Goal: Find specific page/section: Find specific page/section

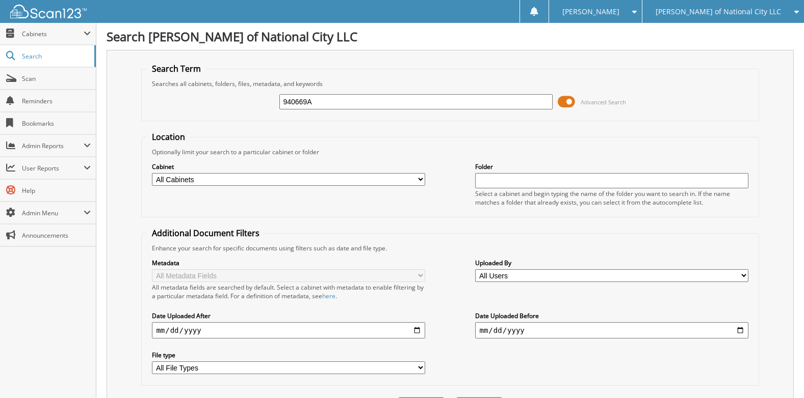
type input "940669A"
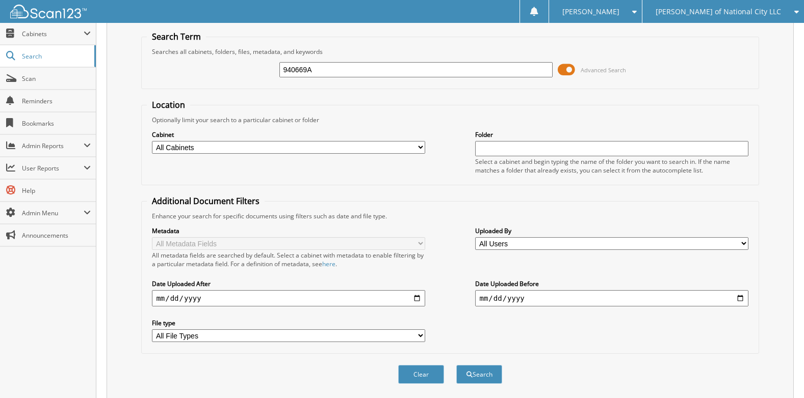
scroll to position [64, 0]
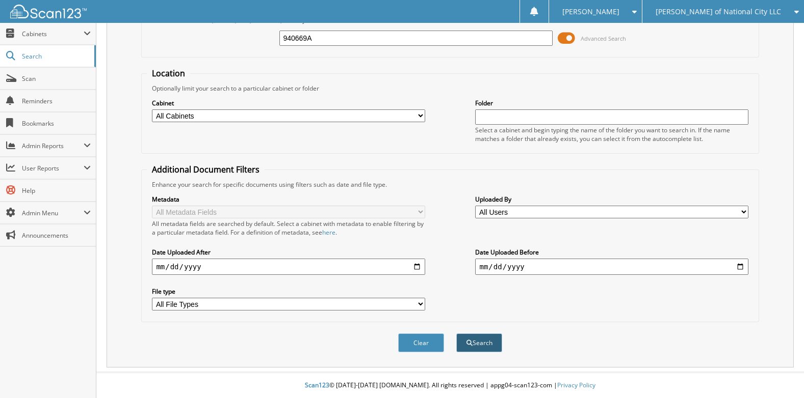
click at [486, 345] on button "Search" at bounding box center [479, 343] width 46 height 19
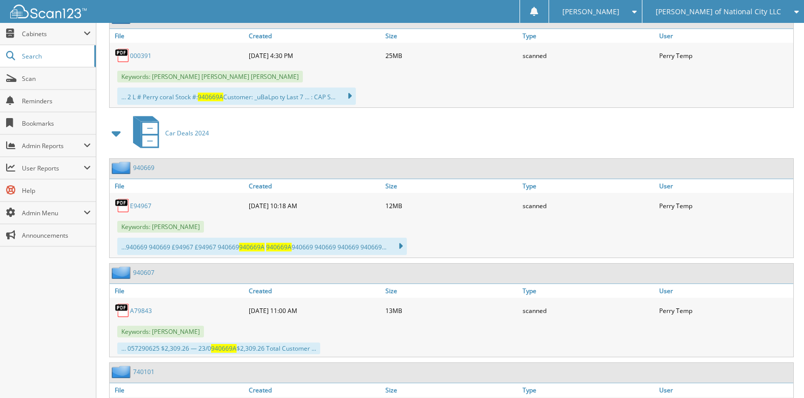
scroll to position [560, 0]
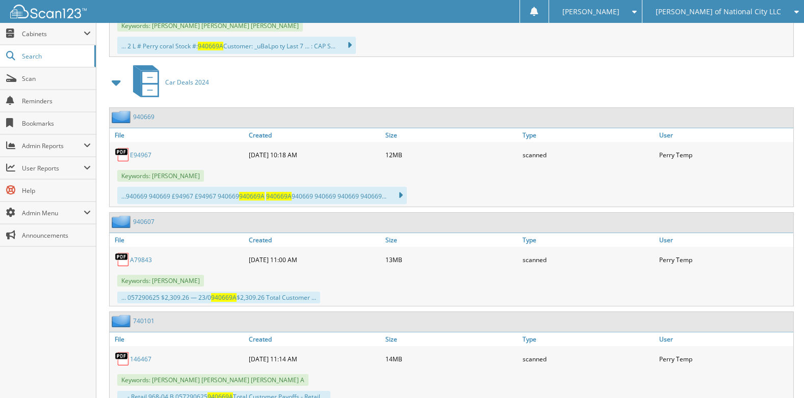
click at [147, 120] on link "940669" at bounding box center [143, 117] width 21 height 9
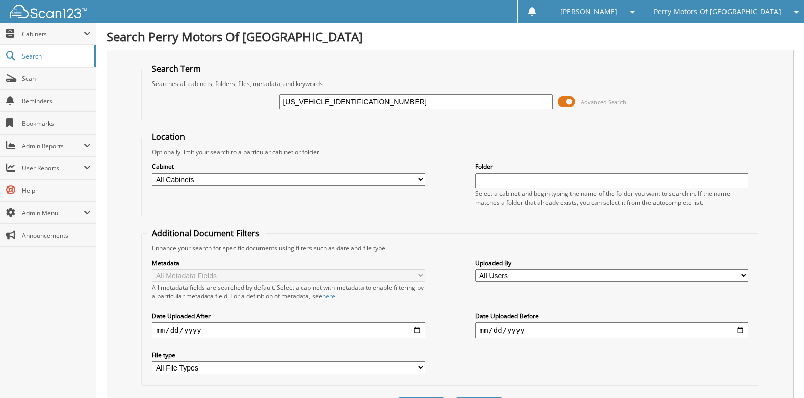
type input "[US_VEHICLE_IDENTIFICATION_NUMBER]"
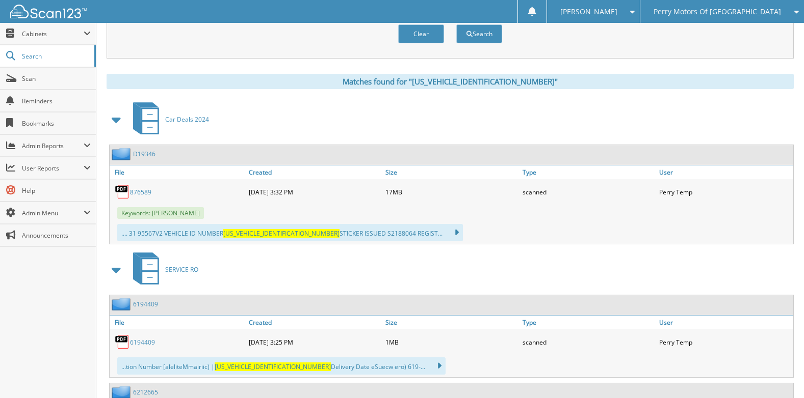
scroll to position [357, 0]
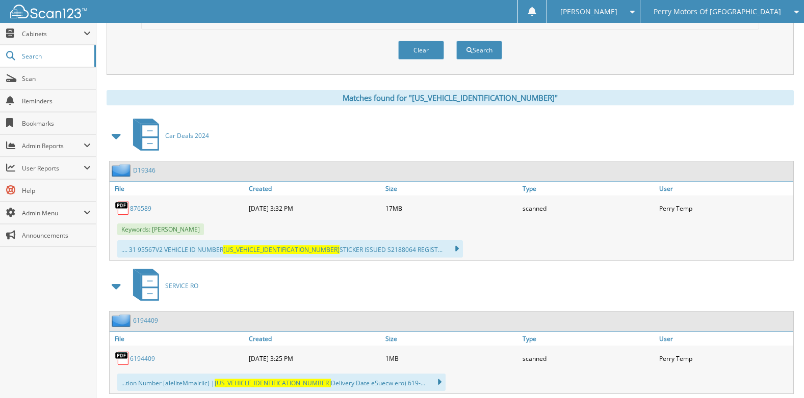
click at [141, 209] on link "876589" at bounding box center [140, 208] width 21 height 9
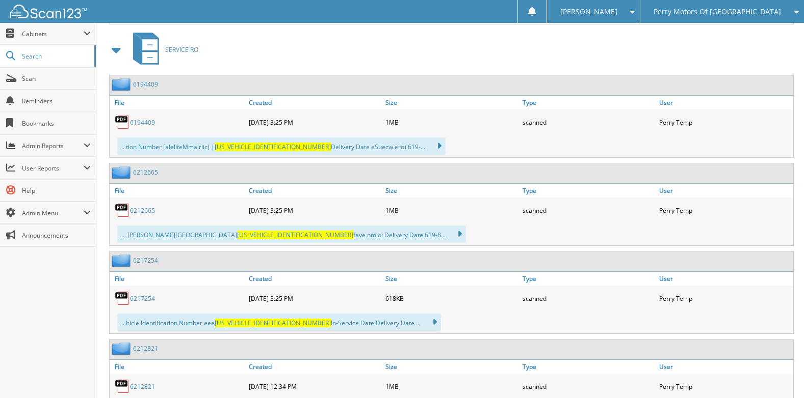
scroll to position [611, 0]
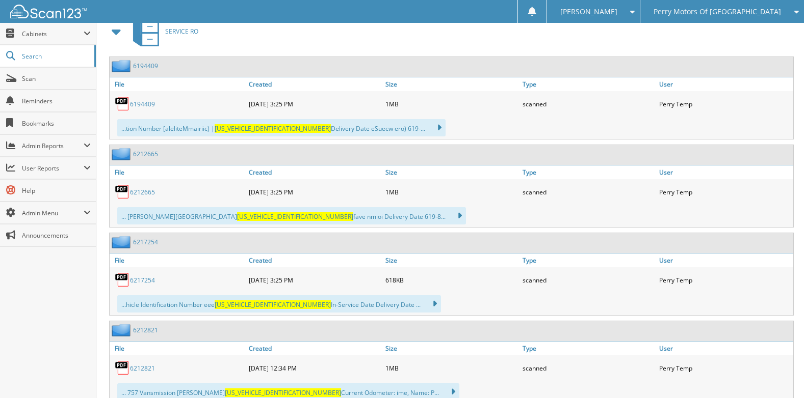
click at [145, 104] on link "6194409" at bounding box center [142, 104] width 25 height 9
click at [144, 192] on link "6212665" at bounding box center [142, 192] width 25 height 9
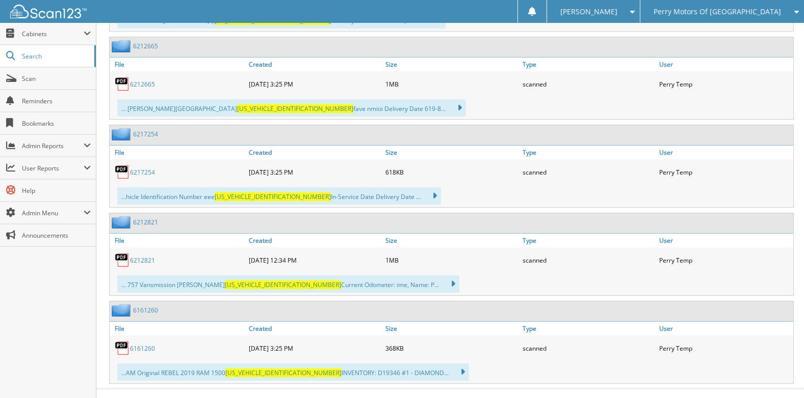
scroll to position [736, 0]
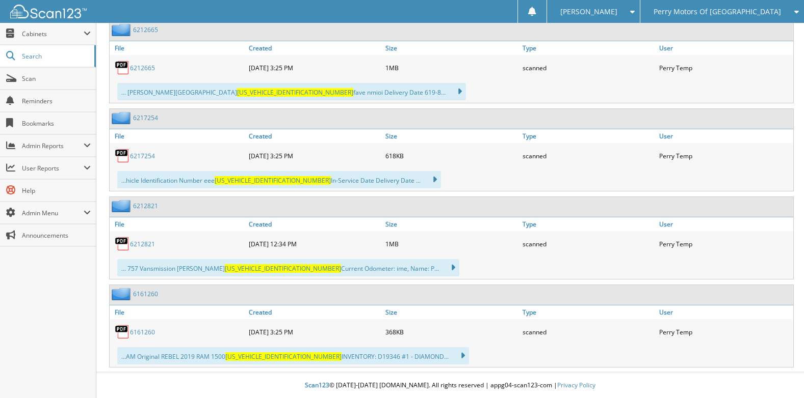
click at [143, 156] on link "6217254" at bounding box center [142, 156] width 25 height 9
click at [145, 245] on link "6212821" at bounding box center [142, 244] width 25 height 9
click at [142, 332] on link "6161260" at bounding box center [142, 332] width 25 height 9
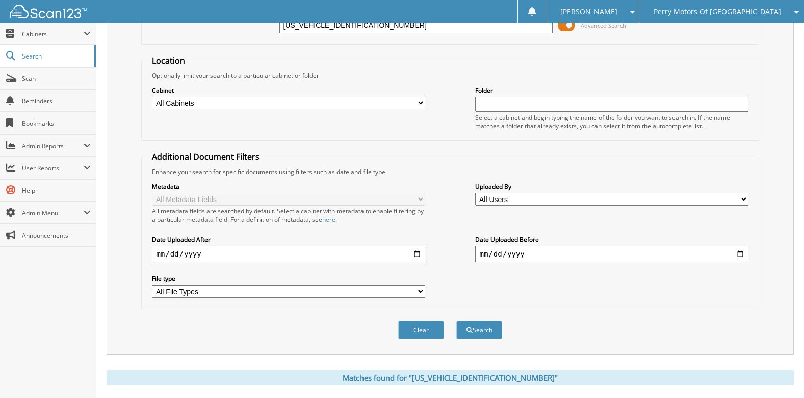
scroll to position [0, 0]
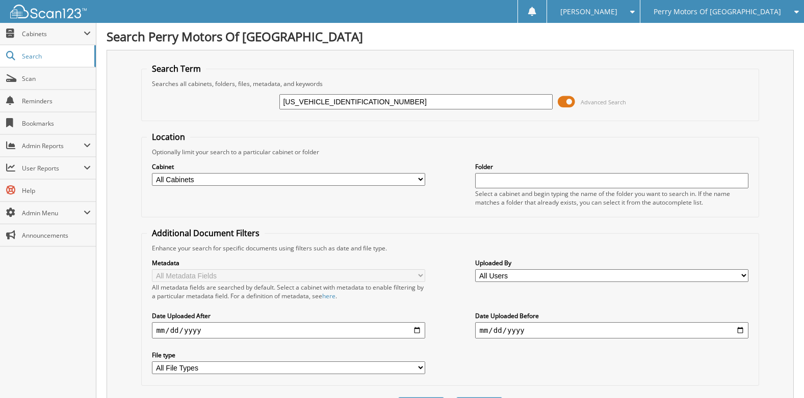
drag, startPoint x: 372, startPoint y: 102, endPoint x: 261, endPoint y: 113, distance: 111.6
click at [261, 113] on div "1C6SRFLT6KN876589 Advanced Search" at bounding box center [450, 102] width 606 height 28
type input "6259823"
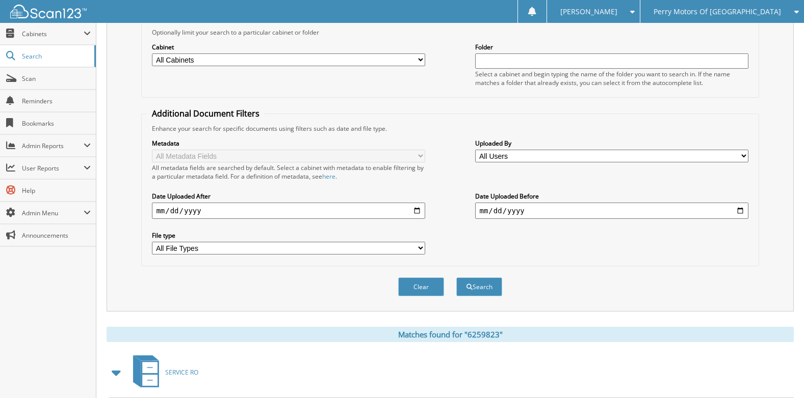
scroll to position [228, 0]
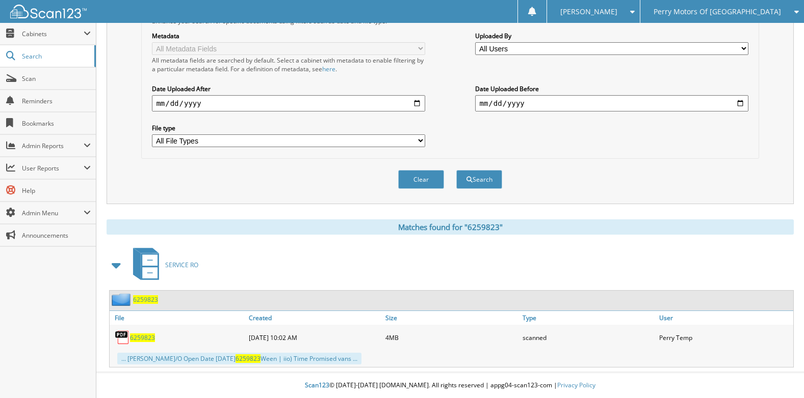
click at [148, 340] on span "6259823" at bounding box center [142, 338] width 25 height 9
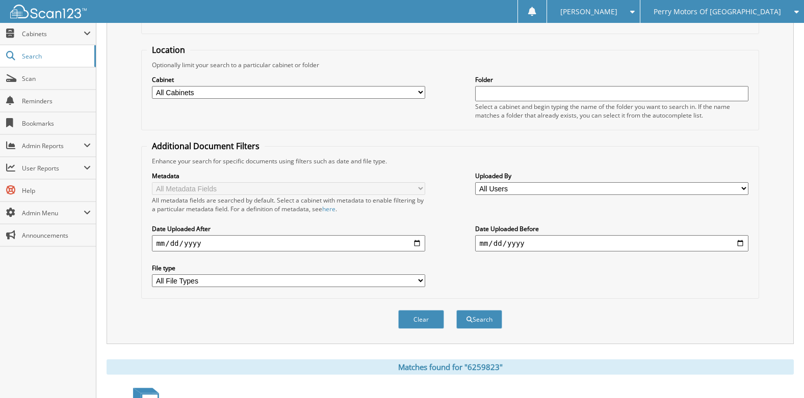
scroll to position [0, 0]
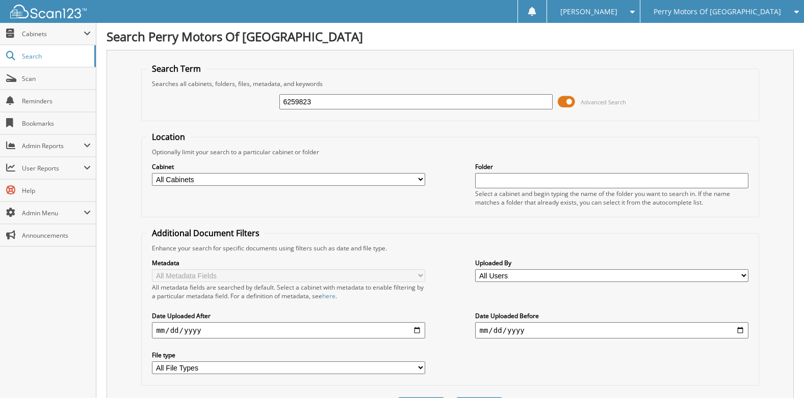
drag, startPoint x: 331, startPoint y: 102, endPoint x: 244, endPoint y: 105, distance: 87.2
click at [244, 105] on div "6259823 Advanced Search" at bounding box center [450, 102] width 606 height 28
paste input "[US_VEHICLE_IDENTIFICATION_NUMBER]"
type input "[US_VEHICLE_IDENTIFICATION_NUMBER]"
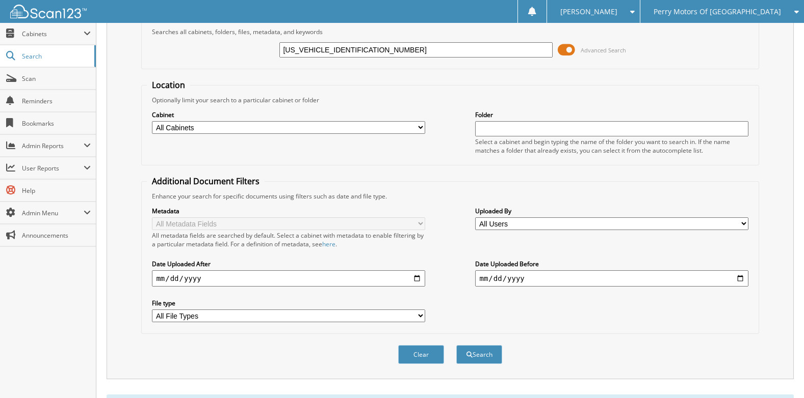
scroll to position [100, 0]
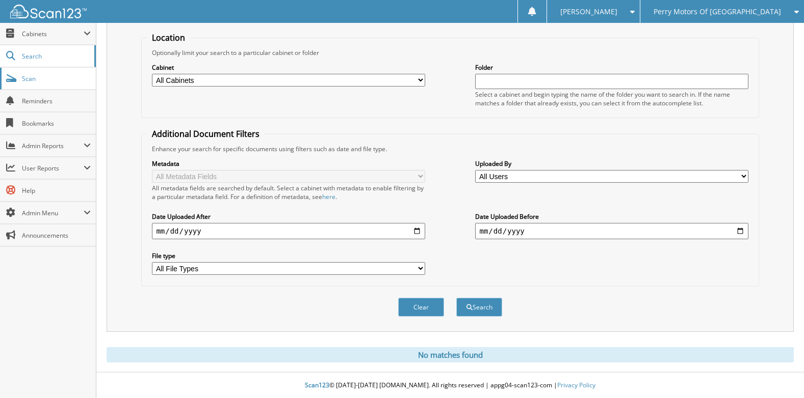
click at [39, 82] on span "Scan" at bounding box center [56, 78] width 69 height 9
